Goal: Information Seeking & Learning: Learn about a topic

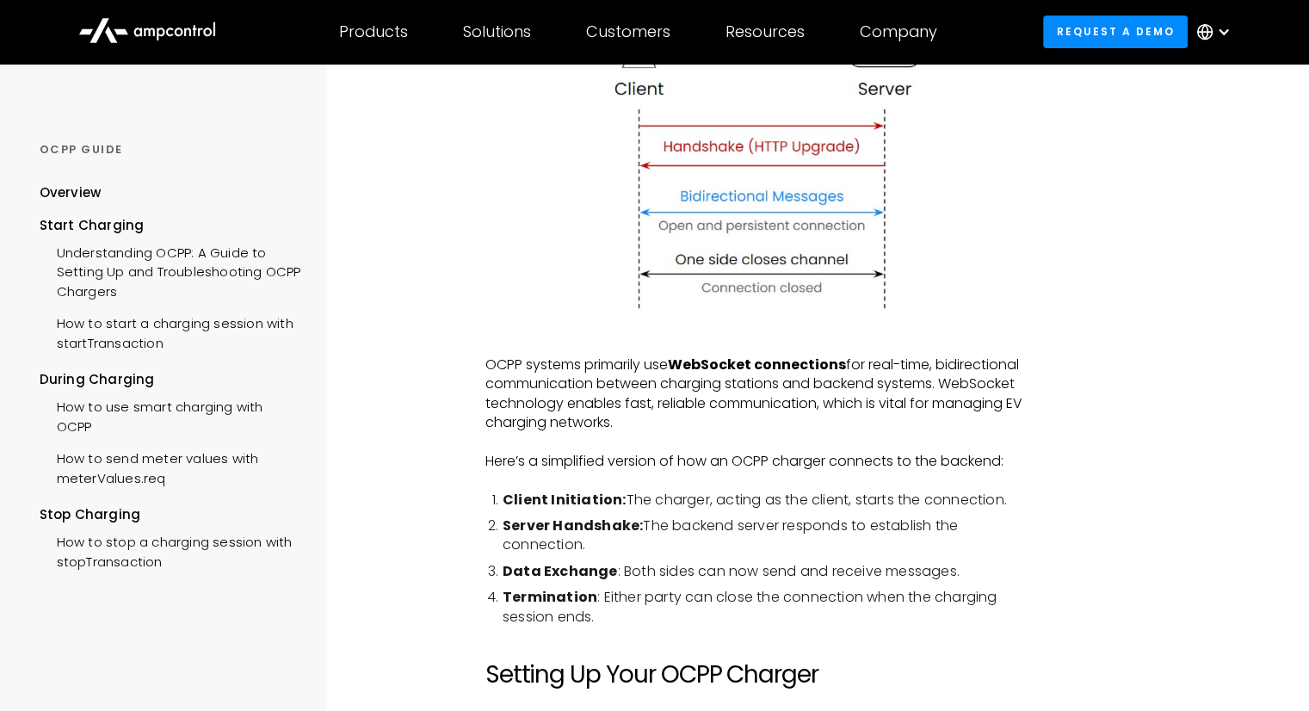
scroll to position [589, 0]
click at [515, 415] on p "OCPP systems primarily use WebSocket connections for real-time, bidirectional c…" at bounding box center [762, 392] width 555 height 77
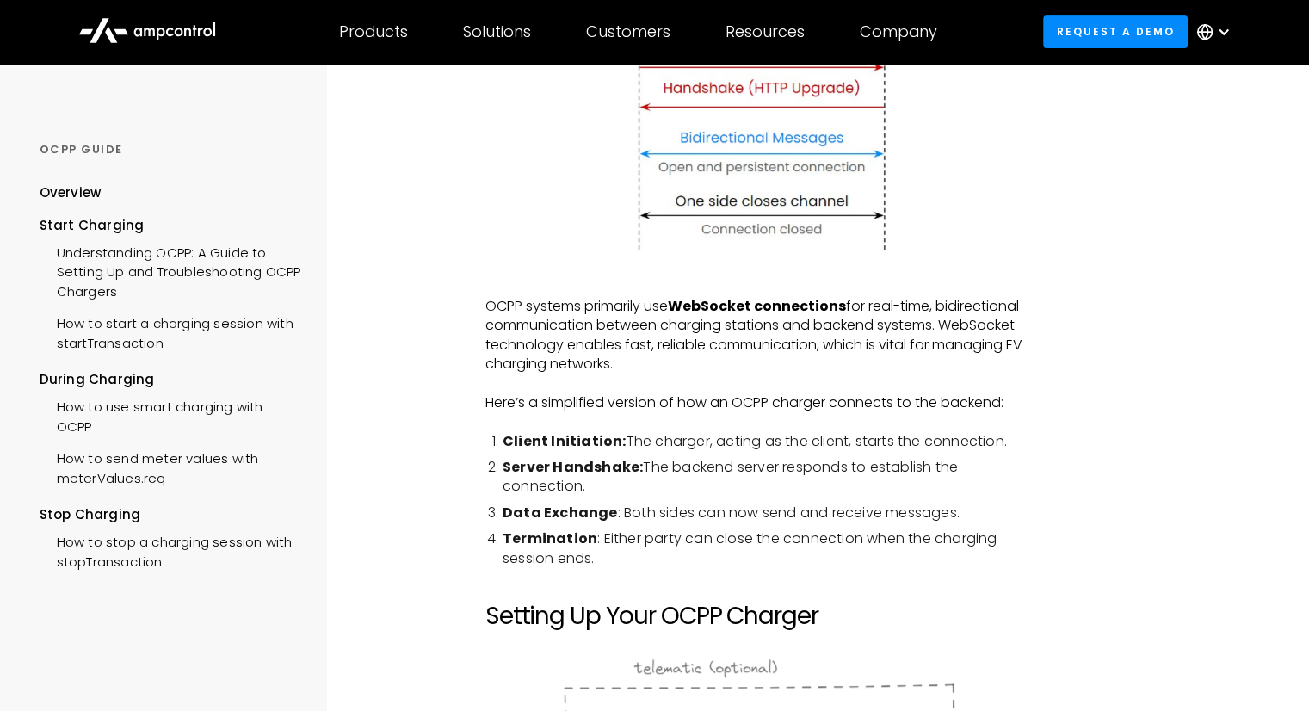
scroll to position [647, 0]
drag, startPoint x: 501, startPoint y: 471, endPoint x: 590, endPoint y: 469, distance: 89.5
click at [590, 469] on li "Server Handshake: The backend server responds to establish the connection." at bounding box center [772, 475] width 538 height 39
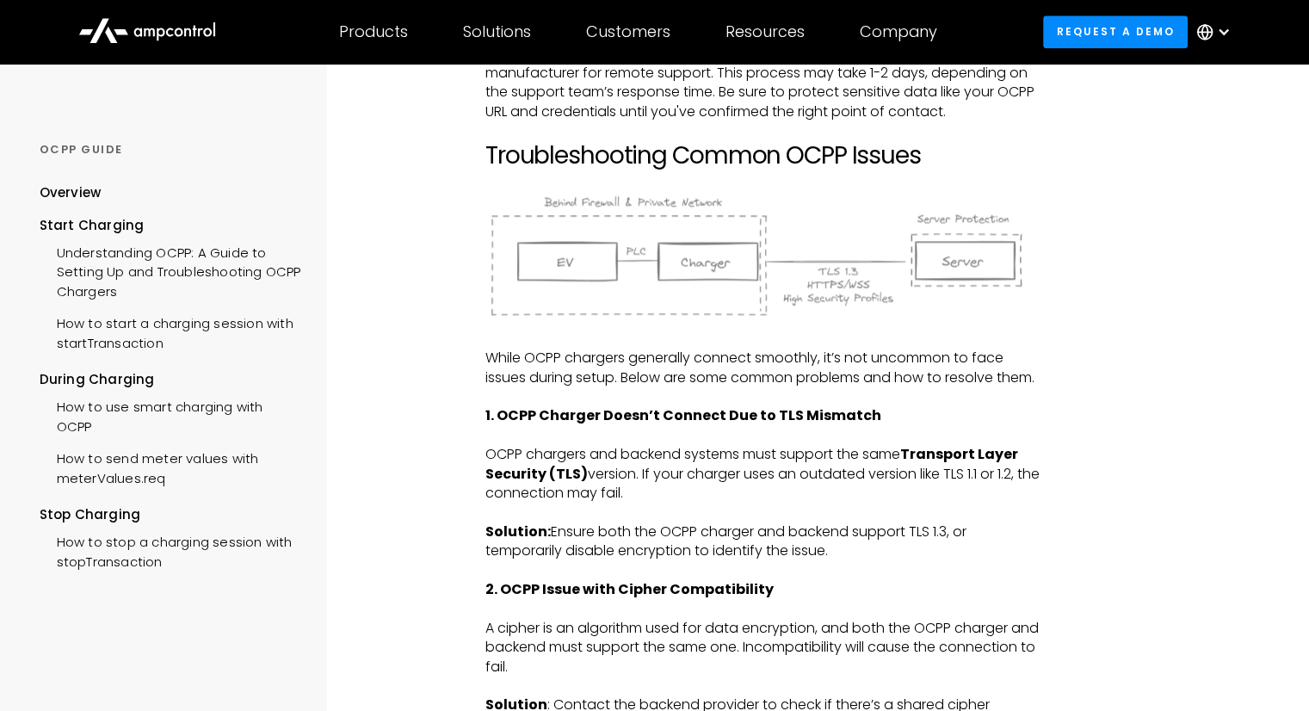
scroll to position [2100, 0]
drag, startPoint x: 485, startPoint y: 473, endPoint x: 722, endPoint y: 469, distance: 236.7
click at [722, 469] on p "OCPP chargers and backend systems must support the same Transport Layer Securit…" at bounding box center [762, 474] width 555 height 58
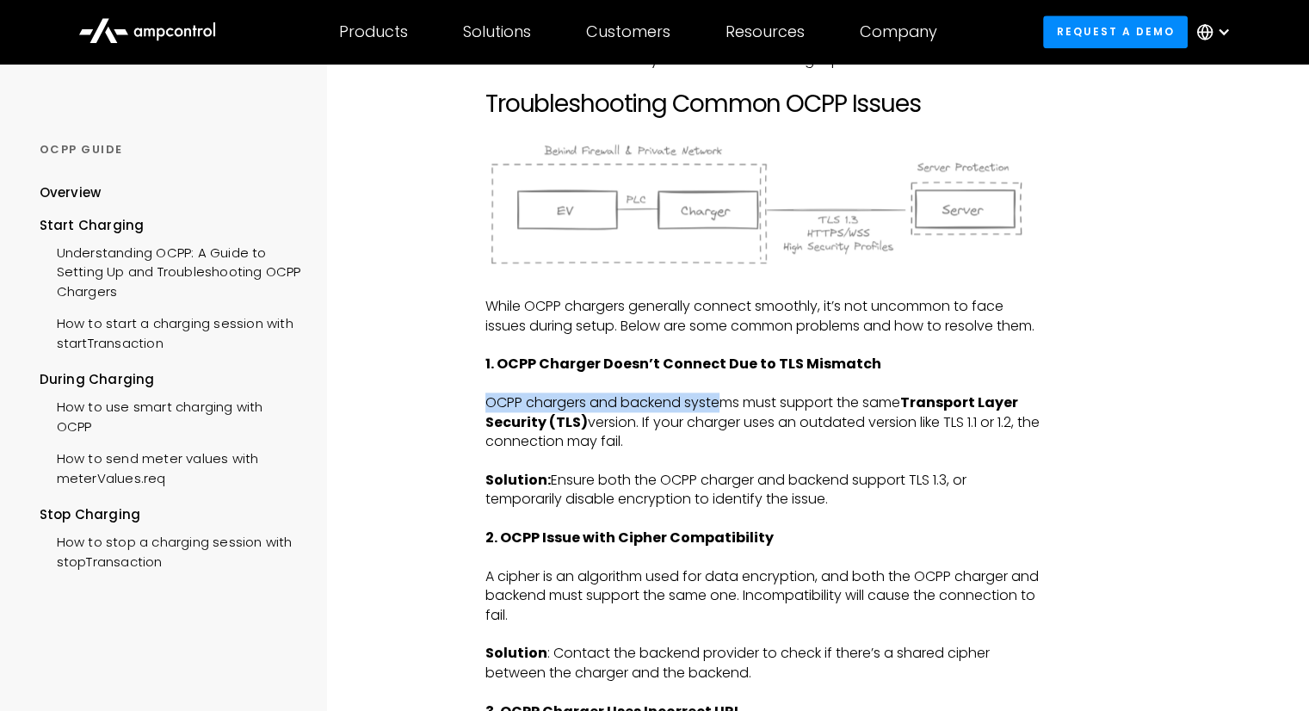
scroll to position [2177, 0]
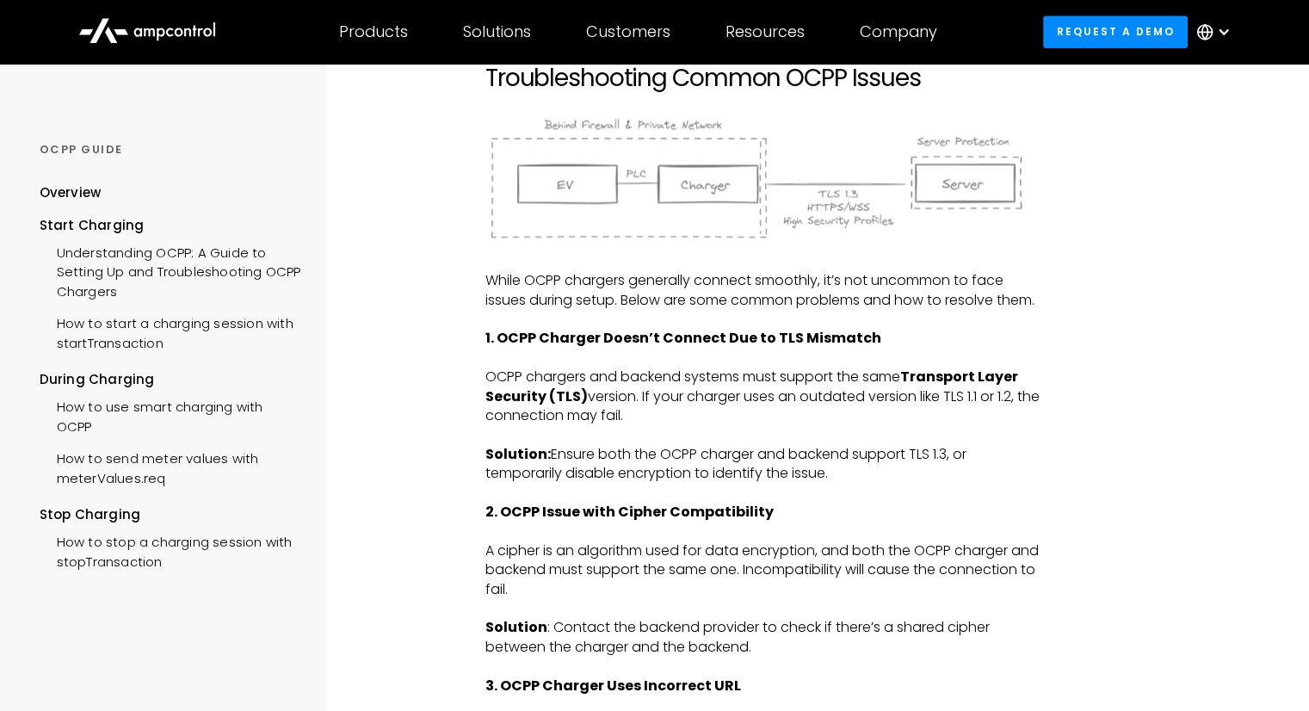
click at [499, 464] on strong "Solution:" at bounding box center [517, 454] width 65 height 20
click at [511, 521] on strong "2. OCPP Issue with Cipher Compatibility" at bounding box center [629, 512] width 288 height 20
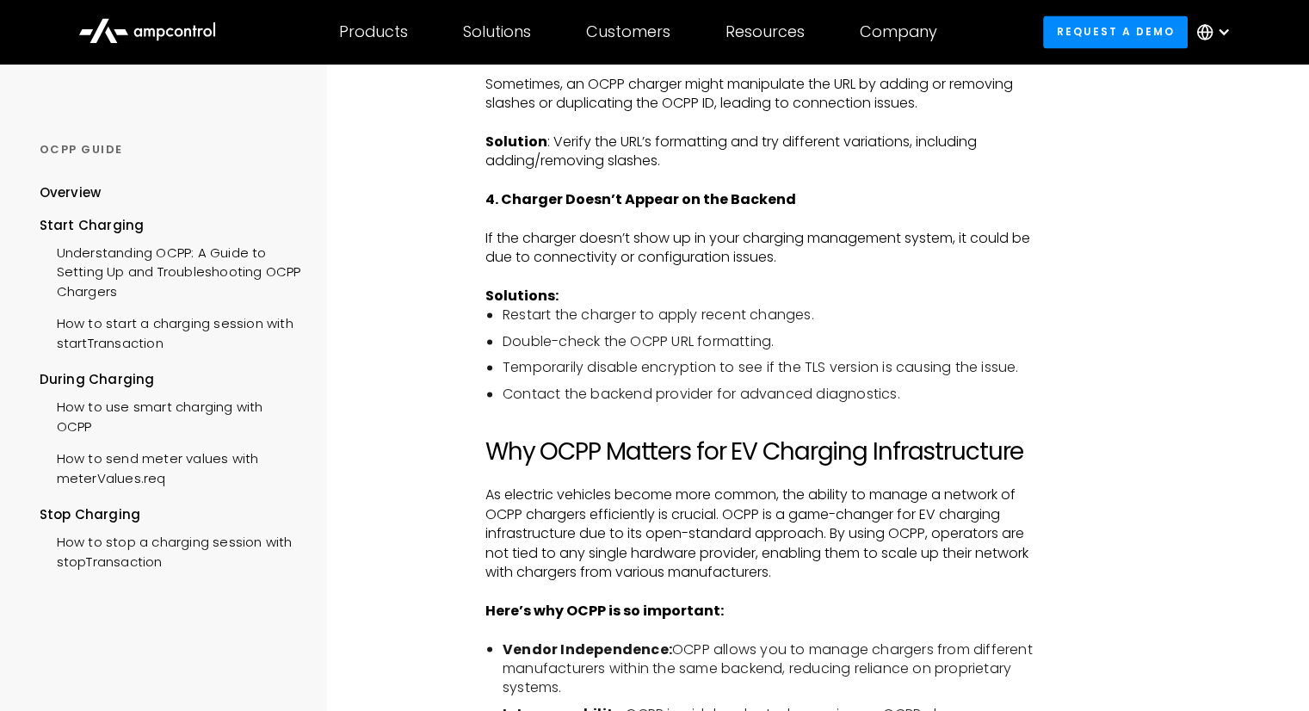
scroll to position [2822, 0]
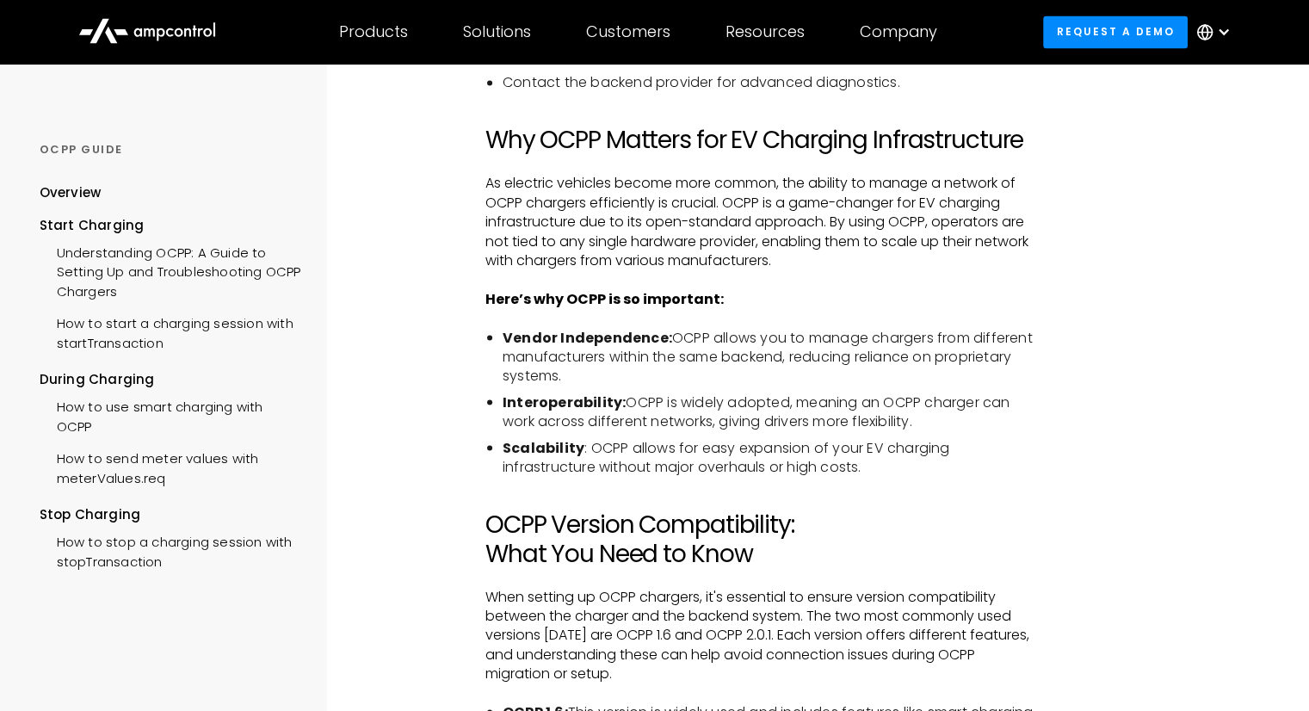
click at [621, 615] on p "When setting up OCPP chargers, it's essential to ensure version compatibility b…" at bounding box center [762, 635] width 555 height 96
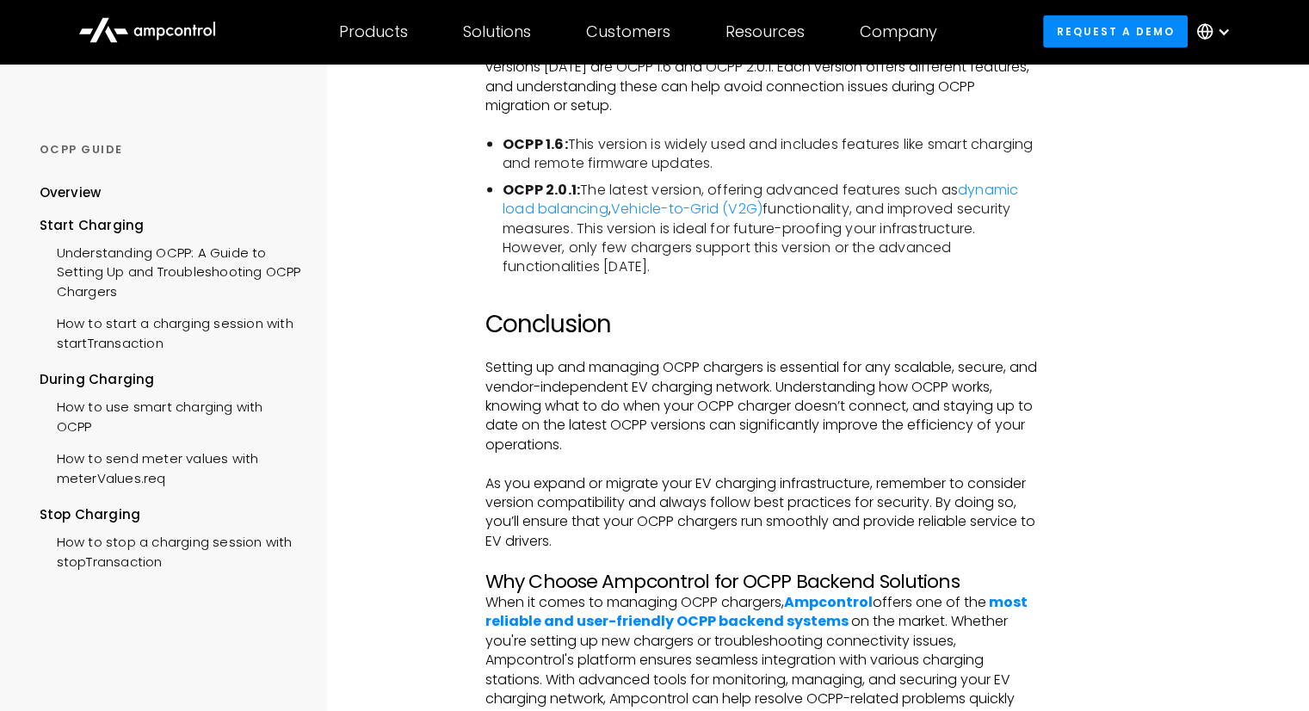
scroll to position [3551, 0]
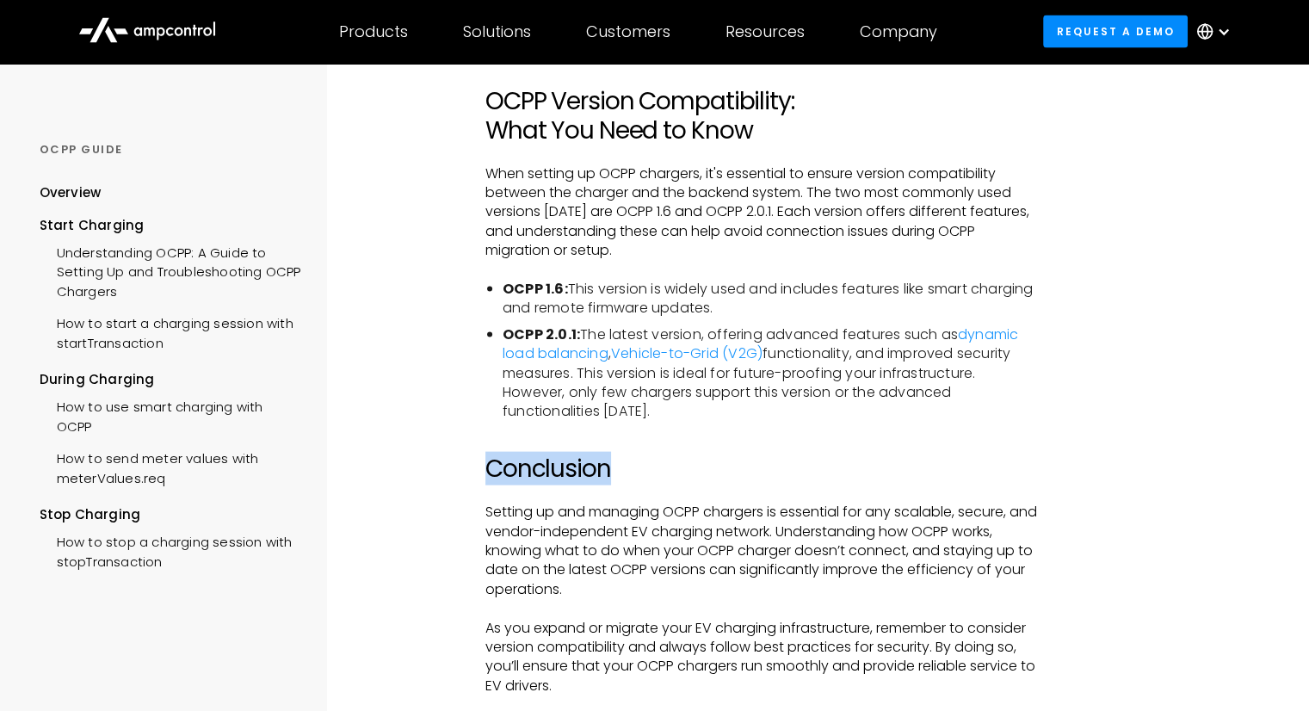
drag, startPoint x: 490, startPoint y: 491, endPoint x: 608, endPoint y: 491, distance: 118.7
click at [608, 484] on h2 "Conclusion" at bounding box center [762, 468] width 555 height 29
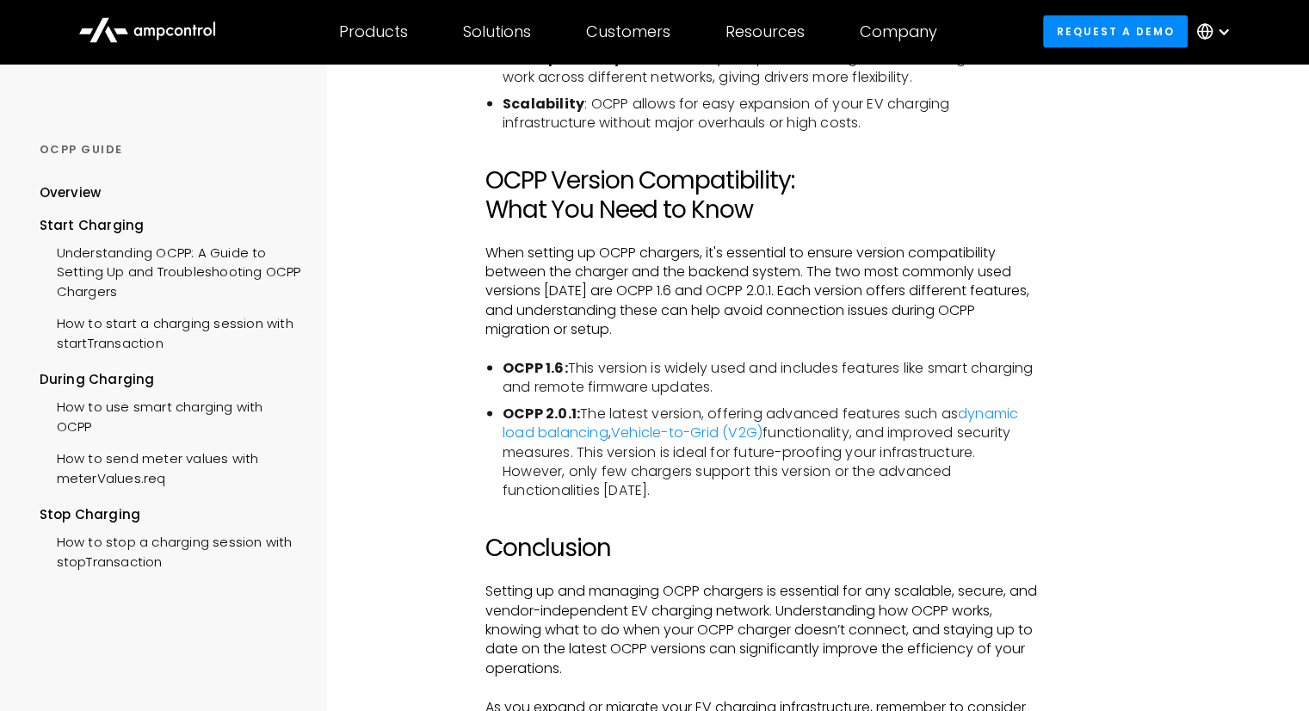
scroll to position [3469, 0]
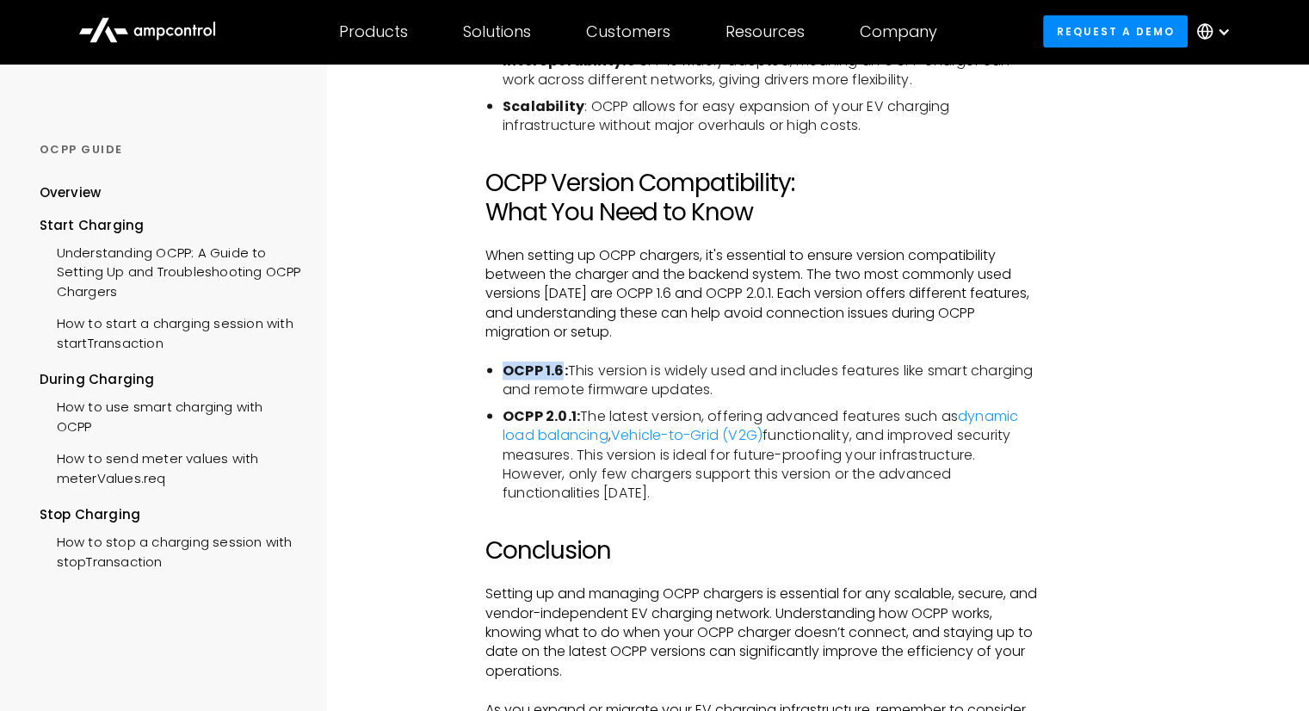
drag, startPoint x: 506, startPoint y: 389, endPoint x: 559, endPoint y: 391, distance: 53.4
click at [559, 380] on strong "OCPP 1.6:" at bounding box center [535, 371] width 65 height 20
drag, startPoint x: 501, startPoint y: 434, endPoint x: 576, endPoint y: 437, distance: 74.9
click at [576, 437] on ul "OCPP 1.6: This version is widely used and includes features like smart charging…" at bounding box center [762, 432] width 555 height 142
drag, startPoint x: 770, startPoint y: 452, endPoint x: 855, endPoint y: 459, distance: 85.5
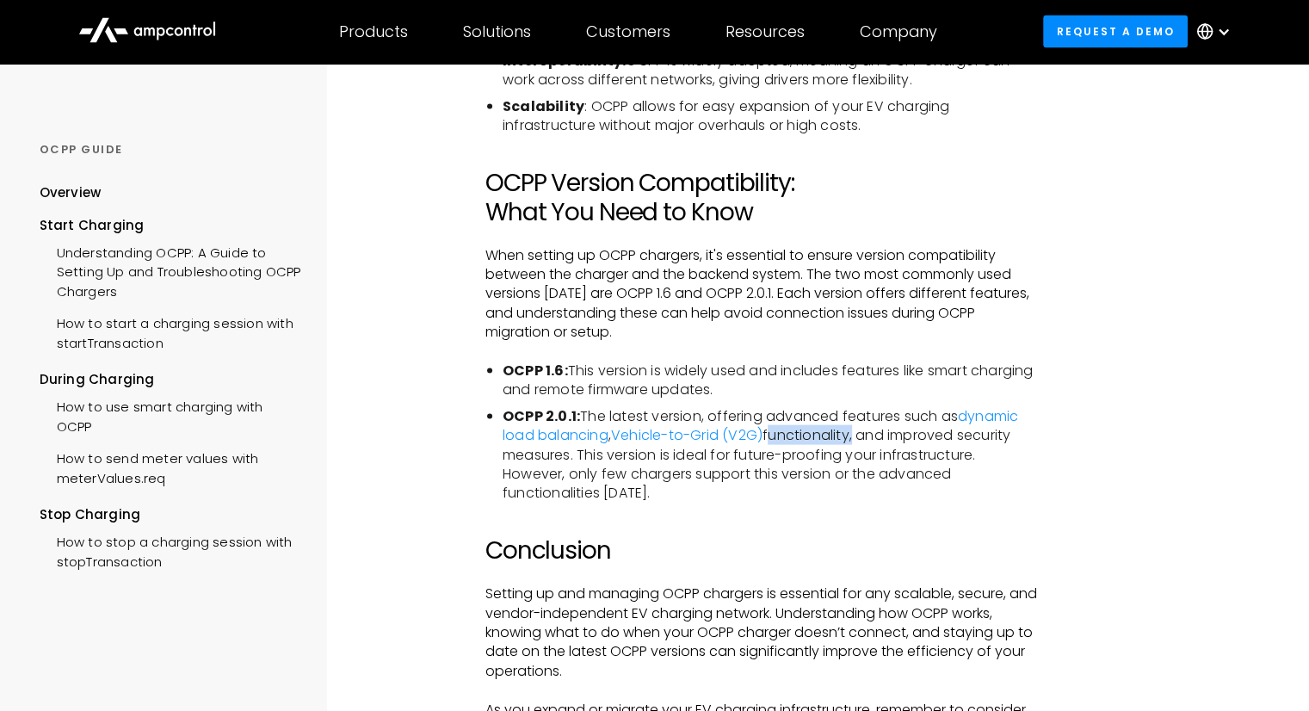
click at [855, 459] on li "OCPP 2.0.1: The latest version, offering advanced features such as dynamic load…" at bounding box center [772, 455] width 538 height 96
click at [543, 479] on li "OCPP 2.0.1: The latest version, offering advanced features such as dynamic load…" at bounding box center [772, 455] width 538 height 96
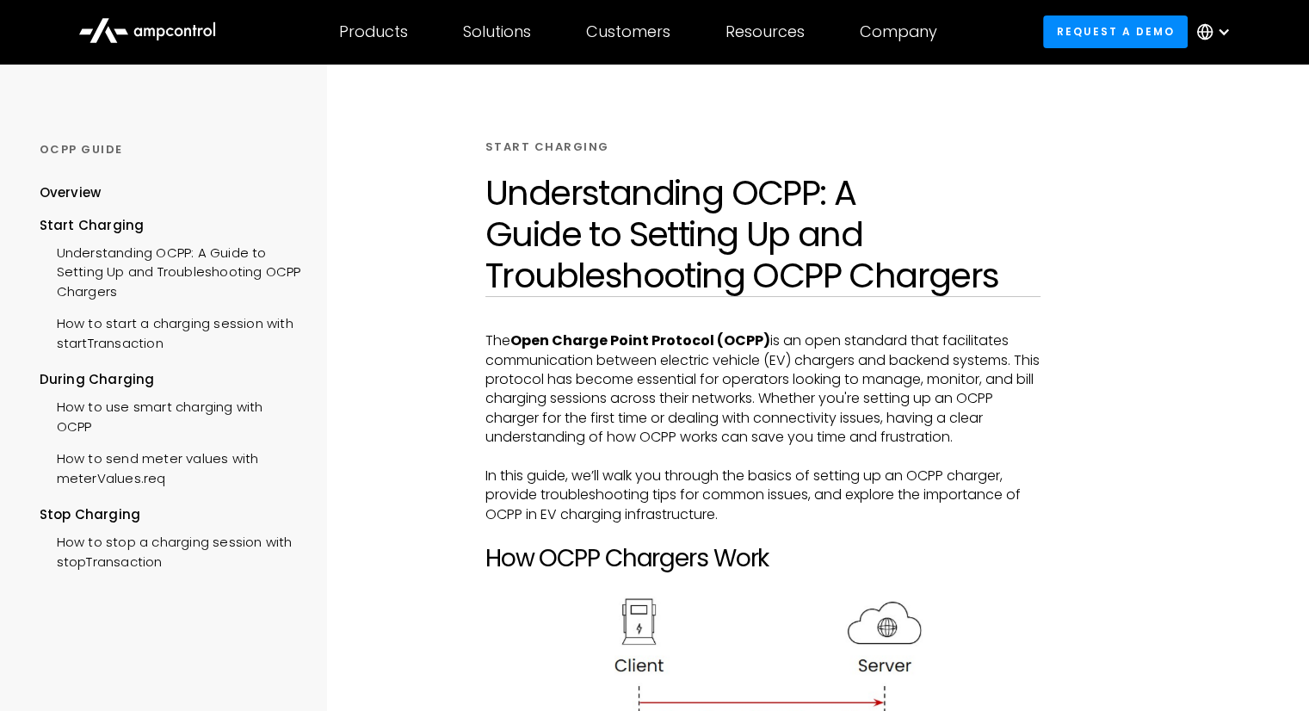
scroll to position [0, 0]
